Goal: Use online tool/utility: Utilize a website feature to perform a specific function

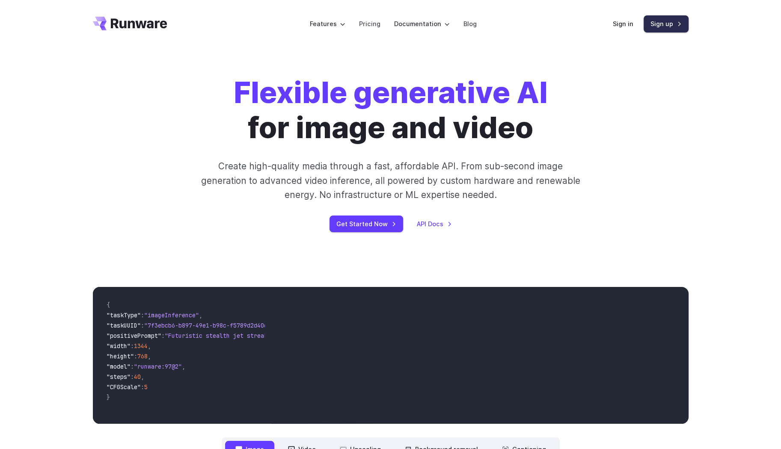
click at [654, 24] on link "Sign up" at bounding box center [665, 23] width 45 height 17
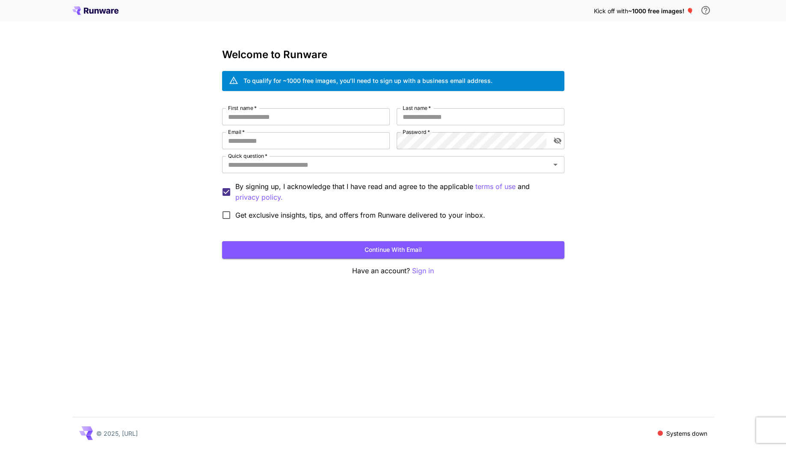
click at [111, 12] on icon at bounding box center [112, 11] width 3 height 5
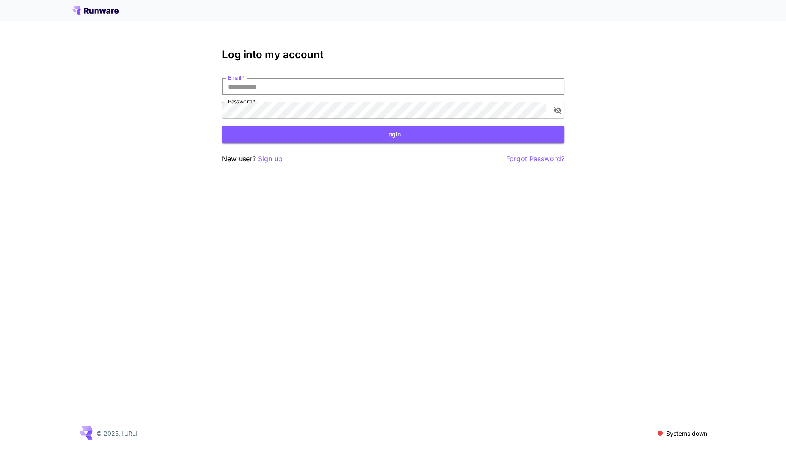
type input "**********"
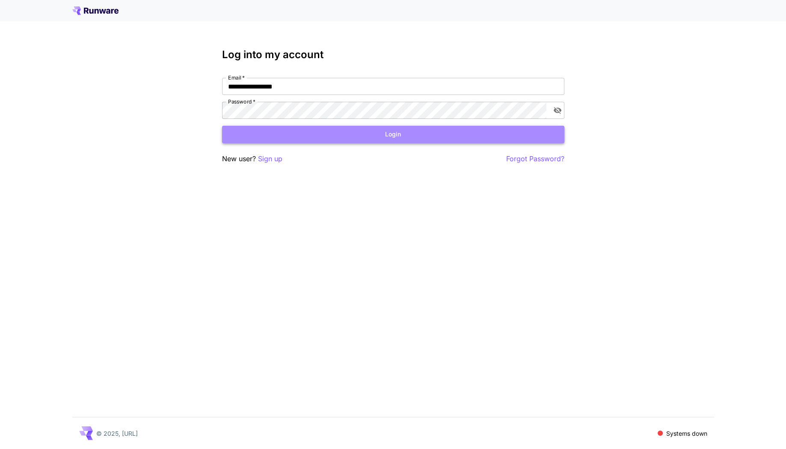
click at [300, 139] on button "Login" at bounding box center [393, 135] width 342 height 18
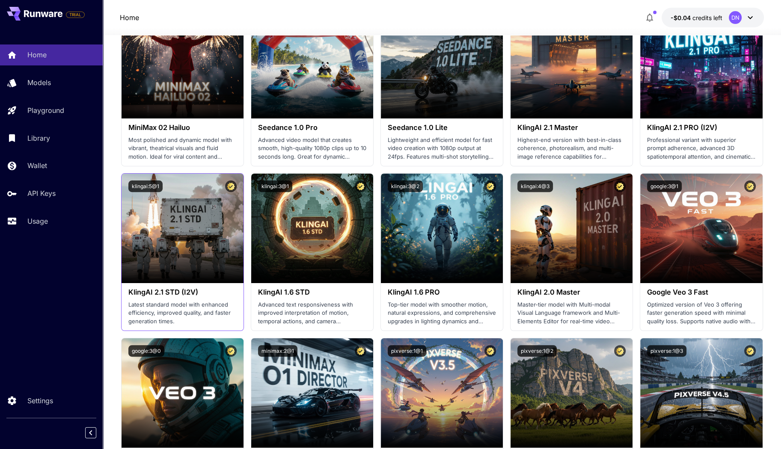
scroll to position [388, 0]
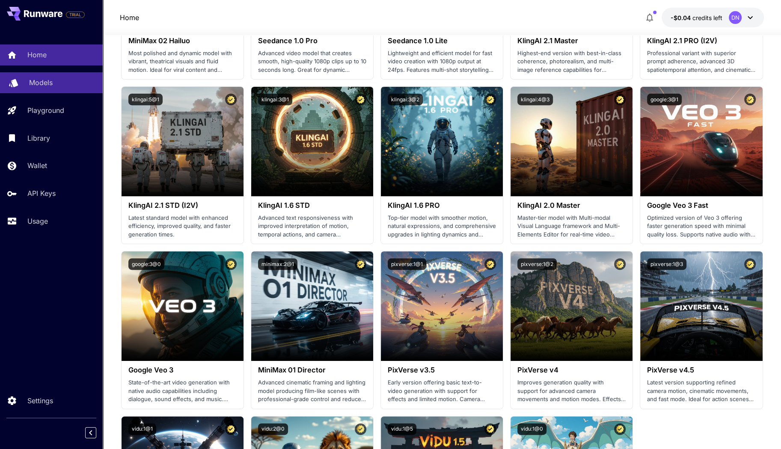
click at [41, 86] on p "Models" at bounding box center [41, 82] width 24 height 10
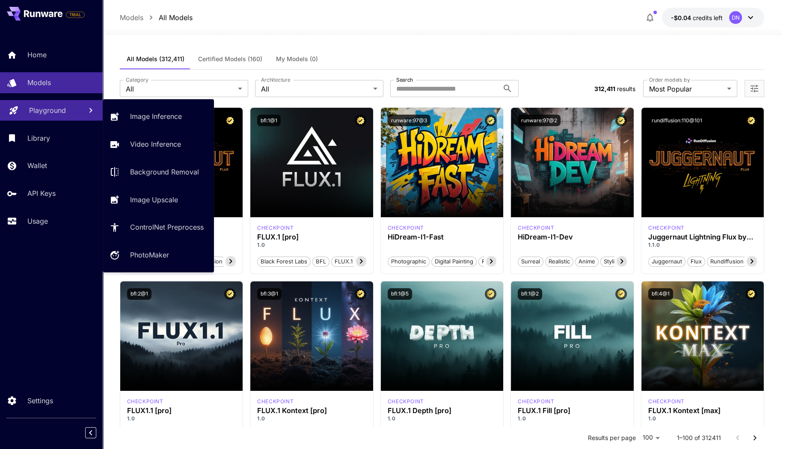
click at [66, 106] on div "Playground" at bounding box center [52, 110] width 46 height 10
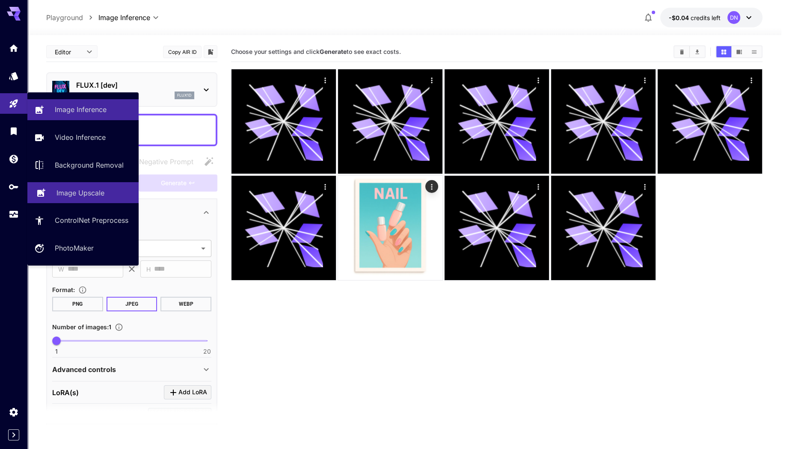
click at [100, 189] on p "Image Upscale" at bounding box center [80, 193] width 48 height 10
type input "**********"
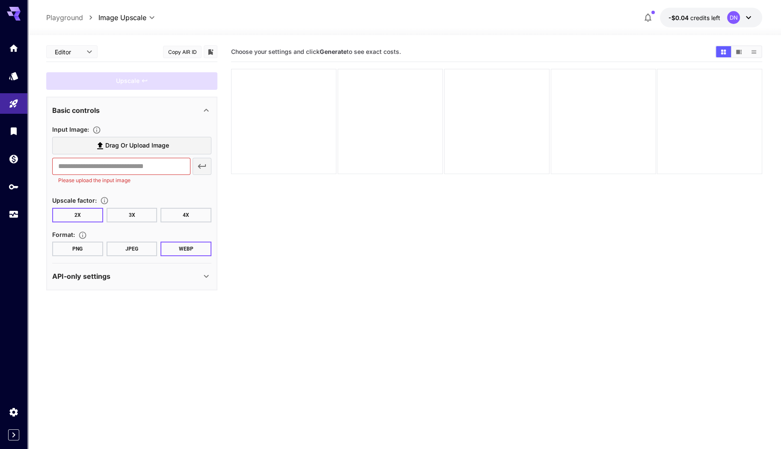
click at [205, 166] on div "​ Please upload the input image" at bounding box center [131, 171] width 159 height 27
click at [168, 149] on label "Drag or upload image" at bounding box center [131, 146] width 159 height 18
click at [0, 0] on input "Drag or upload image" at bounding box center [0, 0] width 0 height 0
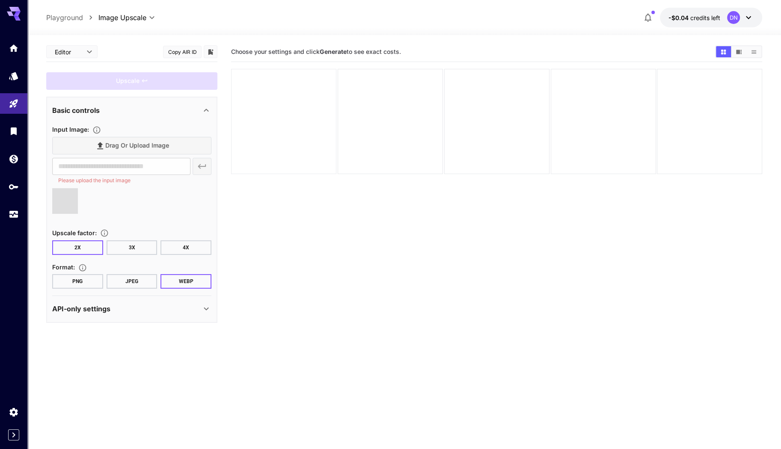
type input "**********"
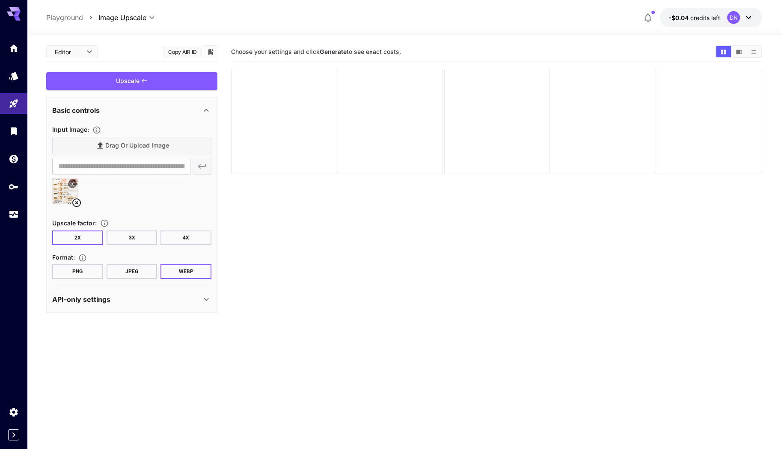
click at [78, 203] on icon at bounding box center [76, 203] width 10 height 10
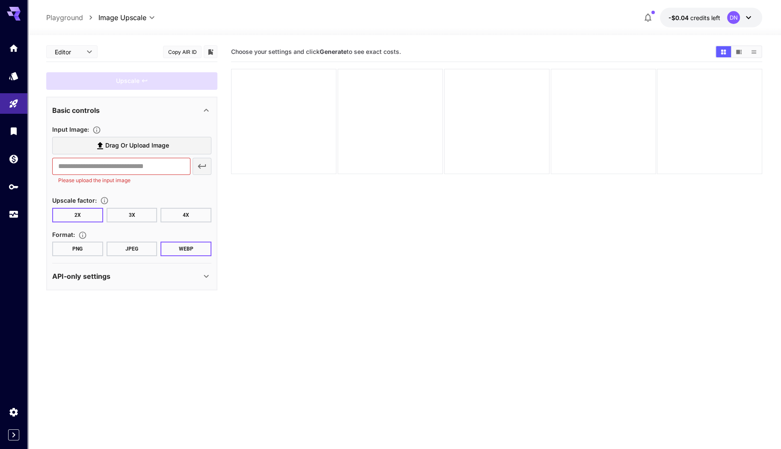
click at [91, 244] on button "PNG" at bounding box center [77, 249] width 51 height 15
click at [204, 168] on div "​ Please upload the input image" at bounding box center [131, 171] width 159 height 27
click at [153, 169] on input "text" at bounding box center [121, 166] width 138 height 17
click at [197, 163] on div "​ Please upload the input image" at bounding box center [131, 171] width 159 height 27
click at [154, 142] on span "Drag or upload image" at bounding box center [137, 145] width 64 height 11
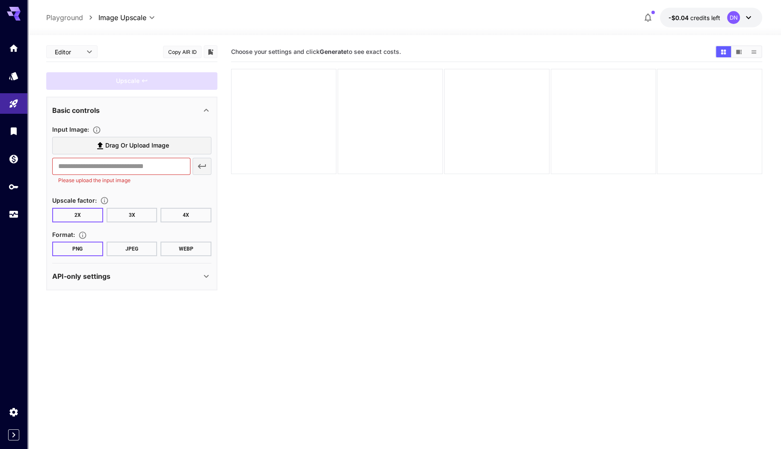
click at [0, 0] on input "Drag or upload image" at bounding box center [0, 0] width 0 height 0
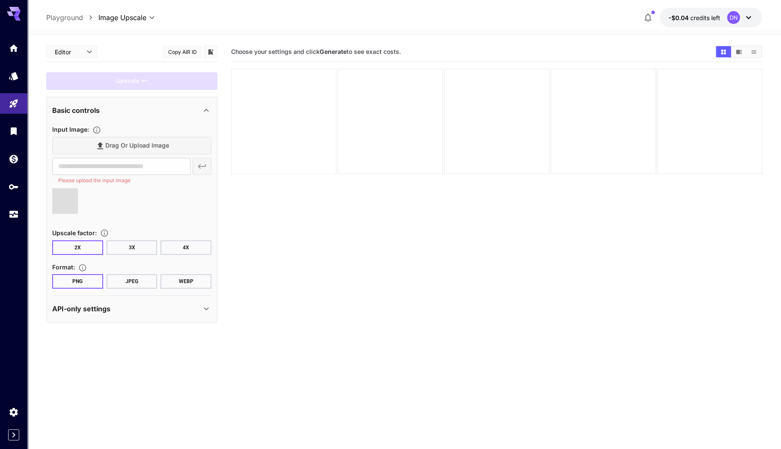
type input "**********"
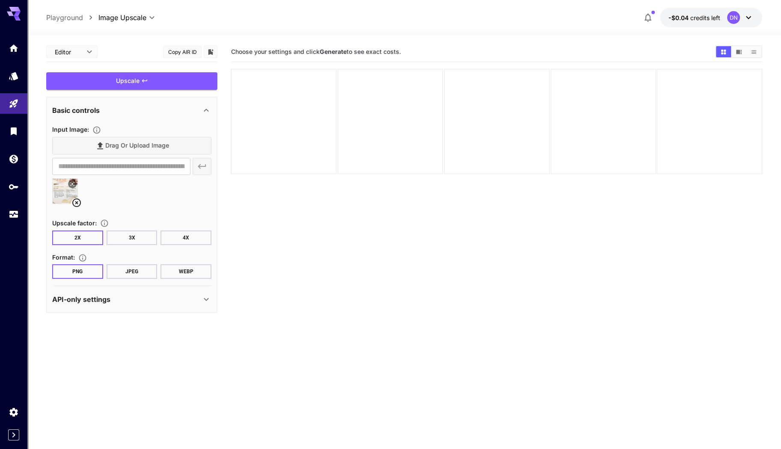
click at [184, 236] on button "4X" at bounding box center [185, 238] width 51 height 15
click at [154, 297] on div "API-only settings" at bounding box center [126, 299] width 149 height 10
click at [85, 237] on button "2X" at bounding box center [77, 238] width 51 height 15
drag, startPoint x: 192, startPoint y: 241, endPoint x: 186, endPoint y: 243, distance: 6.4
click at [192, 241] on button "4X" at bounding box center [185, 238] width 51 height 15
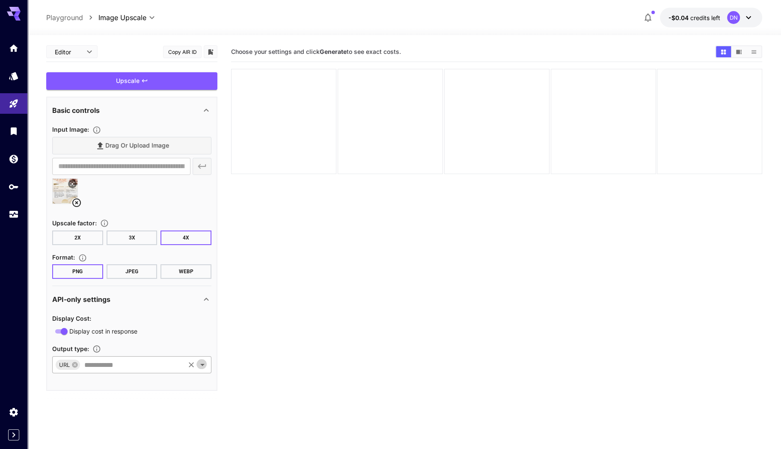
click at [205, 363] on icon "Open" at bounding box center [202, 365] width 10 height 10
click at [238, 369] on section "Choose your settings and click Generate to see exact costs." at bounding box center [496, 266] width 531 height 449
click at [742, 55] on button "Show images in video view" at bounding box center [738, 51] width 15 height 11
click at [754, 51] on icon "Show images in list view" at bounding box center [753, 52] width 6 height 6
click at [726, 51] on icon "Show images in grid view" at bounding box center [723, 52] width 6 height 6
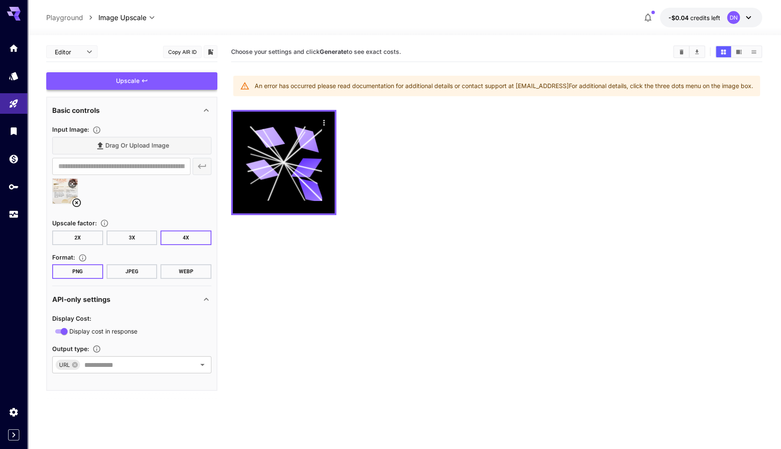
click at [254, 94] on div "An error has occurred please read documentation for additional details or conta…" at bounding box center [503, 85] width 498 height 15
click at [242, 85] on icon at bounding box center [244, 85] width 9 height 9
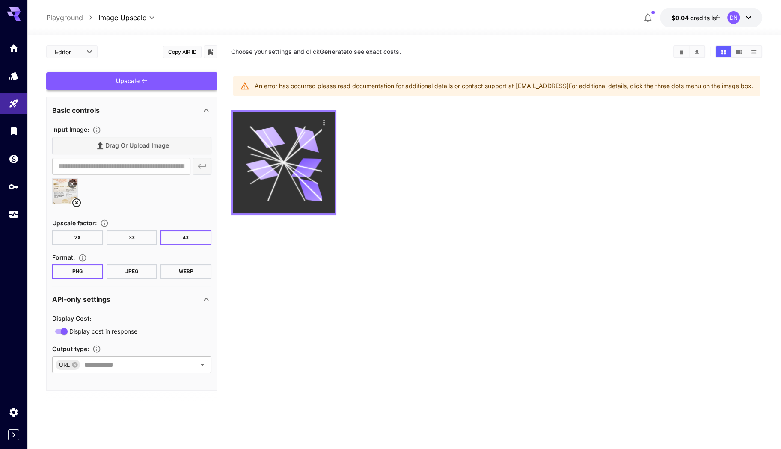
click at [296, 172] on icon at bounding box center [303, 167] width 38 height 9
click at [323, 125] on icon "Actions" at bounding box center [323, 123] width 1 height 6
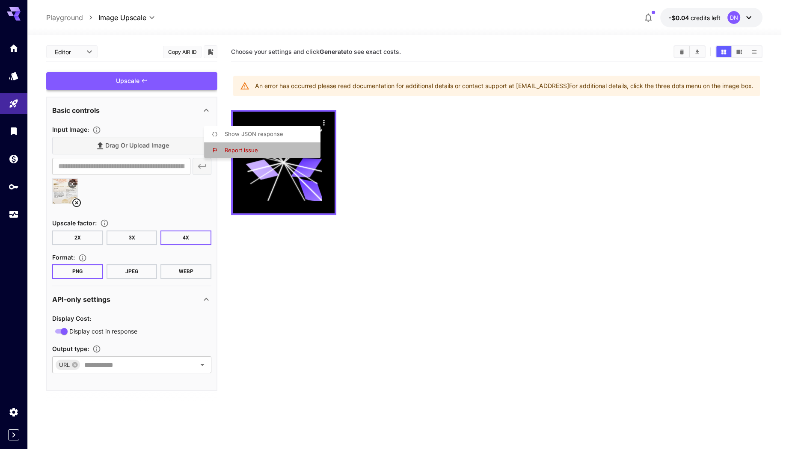
click at [281, 149] on li "Report issue" at bounding box center [264, 150] width 121 height 16
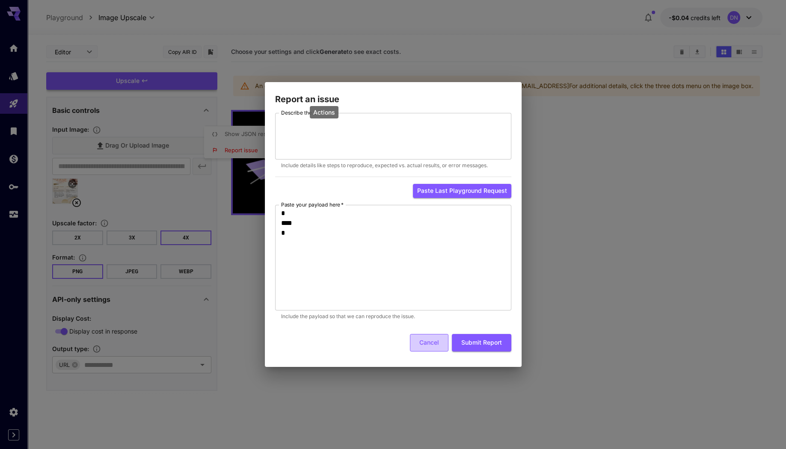
drag, startPoint x: 423, startPoint y: 346, endPoint x: 416, endPoint y: 340, distance: 9.8
click at [423, 346] on button "Cancel" at bounding box center [429, 343] width 38 height 18
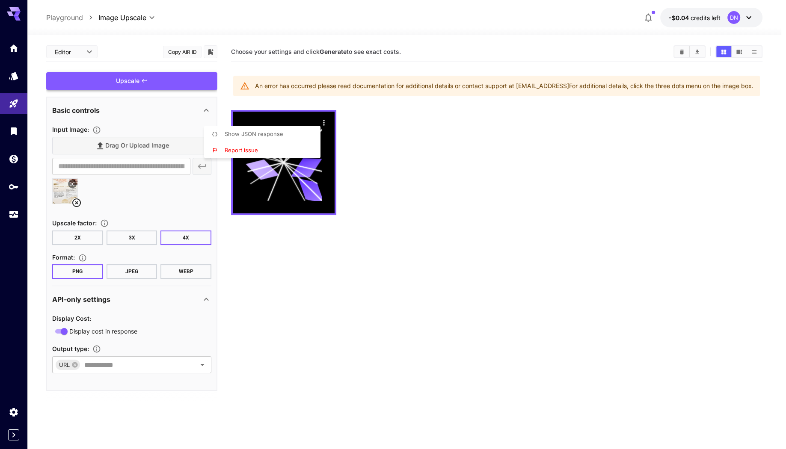
click at [467, 154] on div at bounding box center [393, 224] width 786 height 449
